Goal: Find specific page/section: Find specific page/section

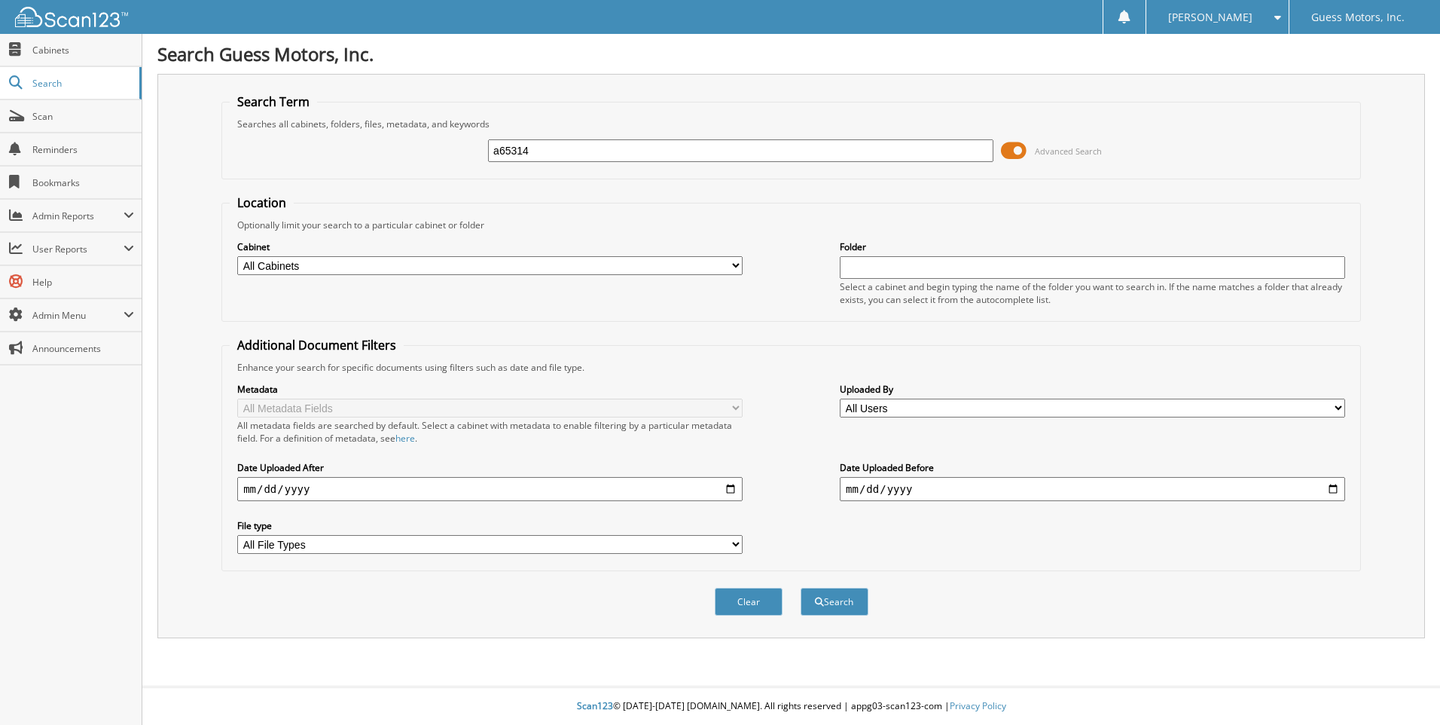
type input "a65314"
click at [801, 587] on button "Search" at bounding box center [835, 601] width 68 height 28
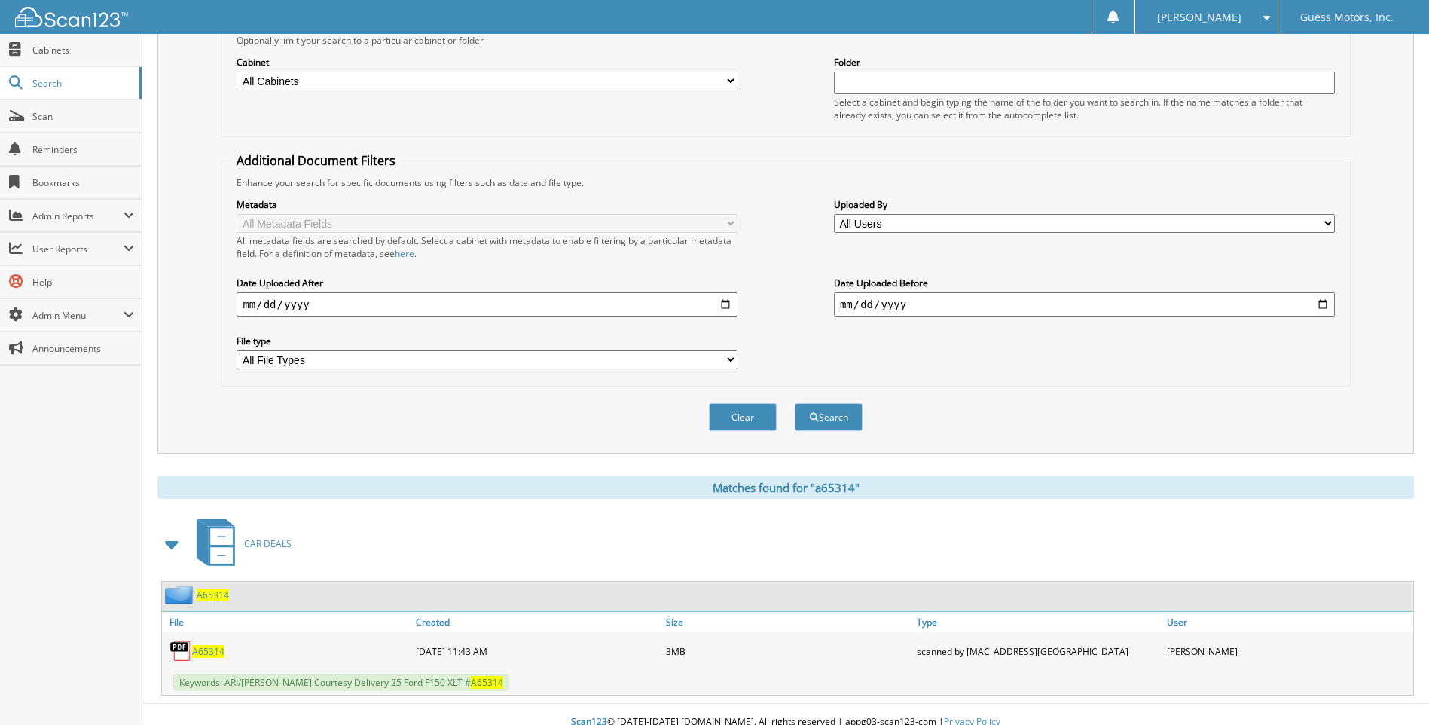
scroll to position [201, 0]
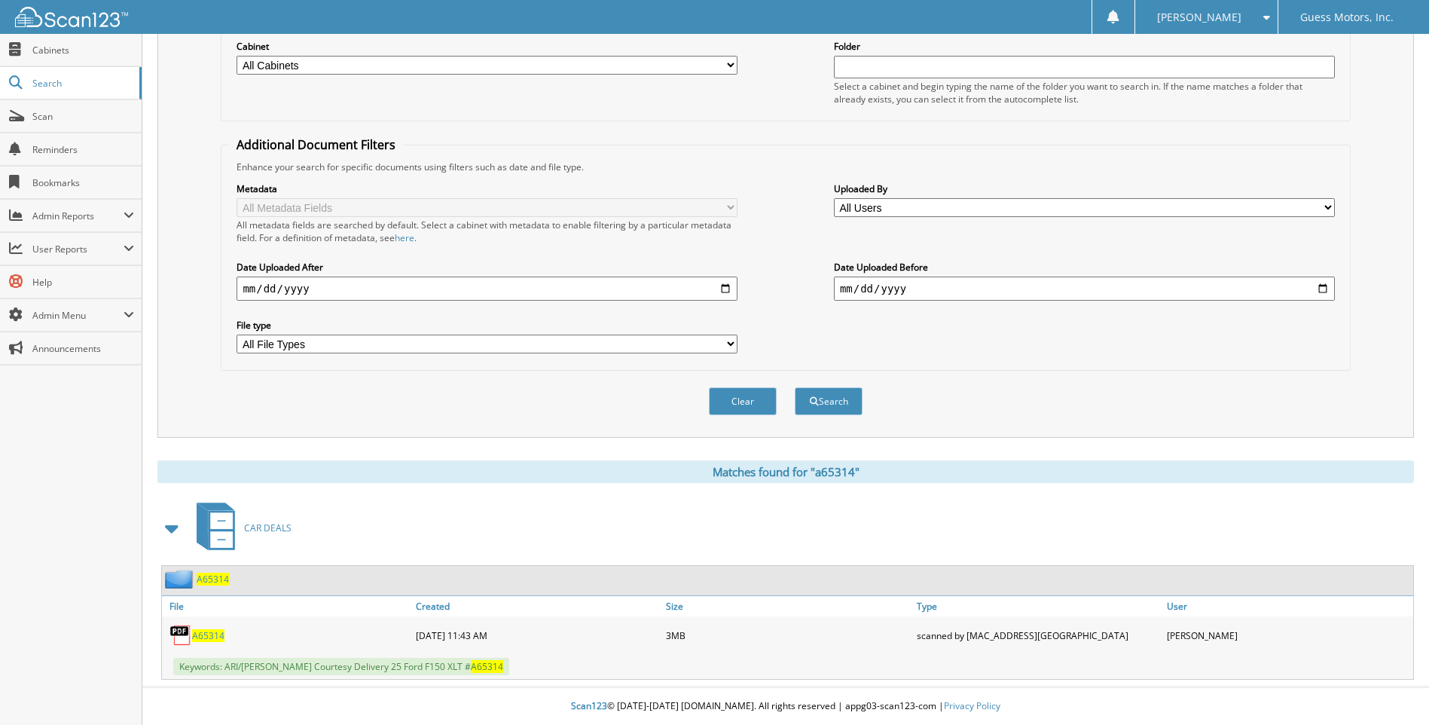
click at [213, 634] on span "A65314" at bounding box center [208, 635] width 32 height 13
